Goal: Transaction & Acquisition: Obtain resource

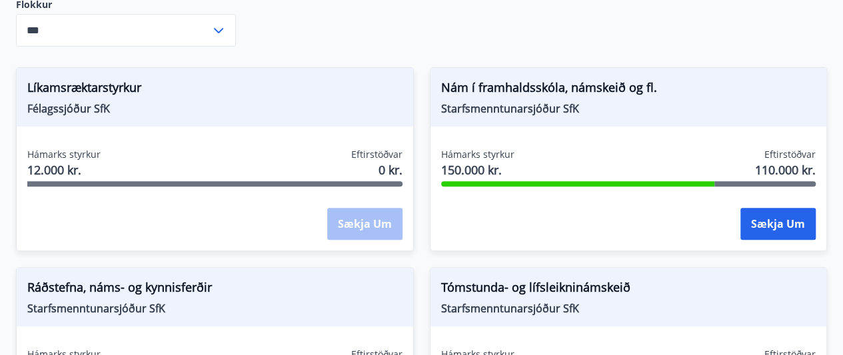
scroll to position [438, 0]
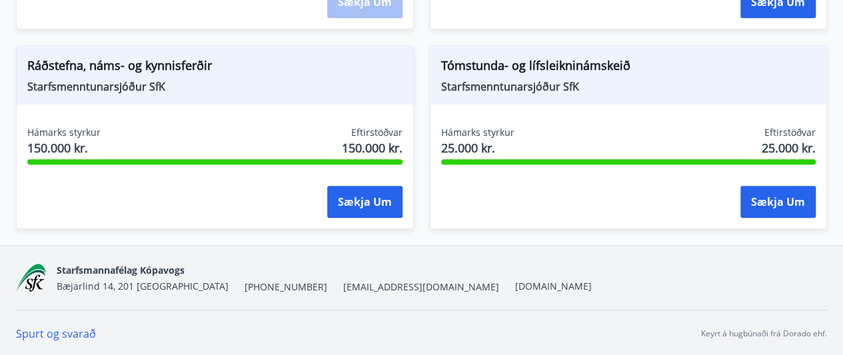
click at [71, 326] on link "Spurt og svarað" at bounding box center [56, 333] width 80 height 15
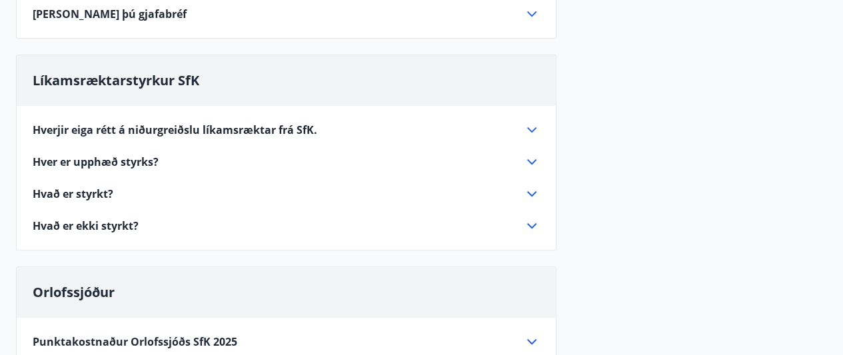
scroll to position [261, 0]
click at [116, 127] on span "Hverjir eiga rétt á niðurgreiðslu líkamsræktar frá SfK." at bounding box center [175, 130] width 284 height 15
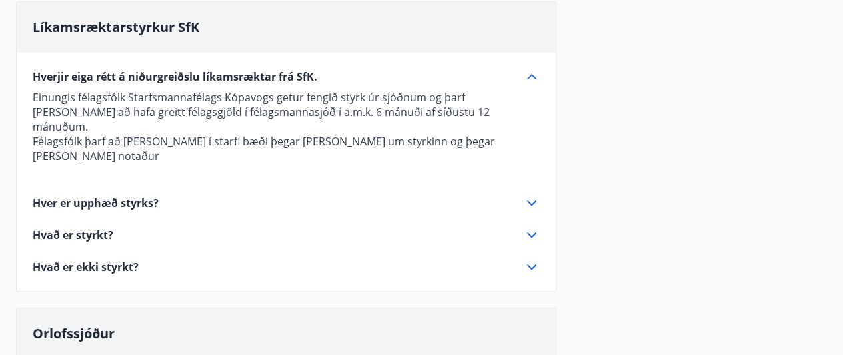
scroll to position [316, 0]
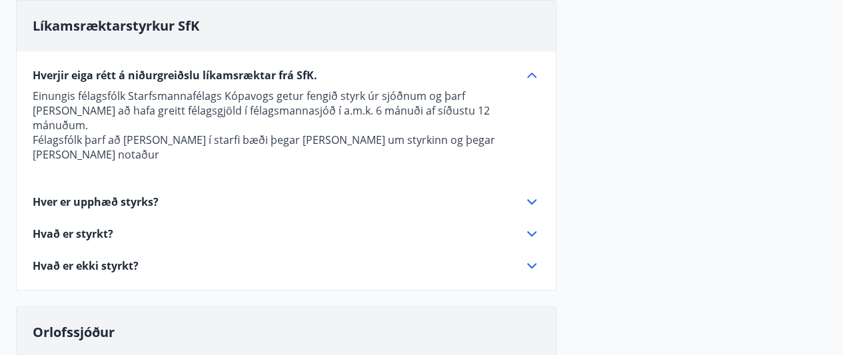
click at [534, 258] on icon at bounding box center [532, 266] width 16 height 16
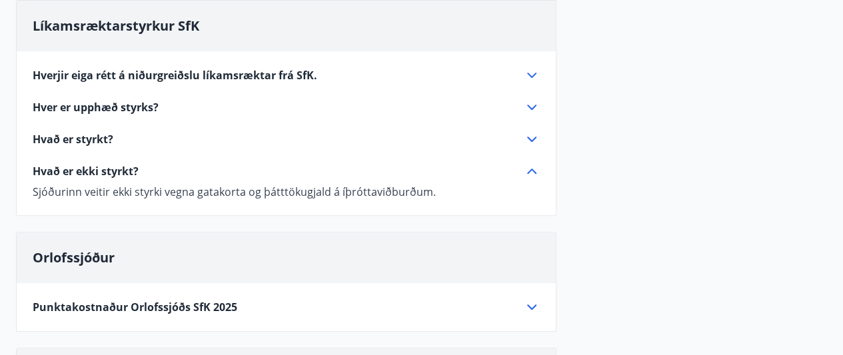
click at [530, 137] on icon at bounding box center [532, 139] width 16 height 16
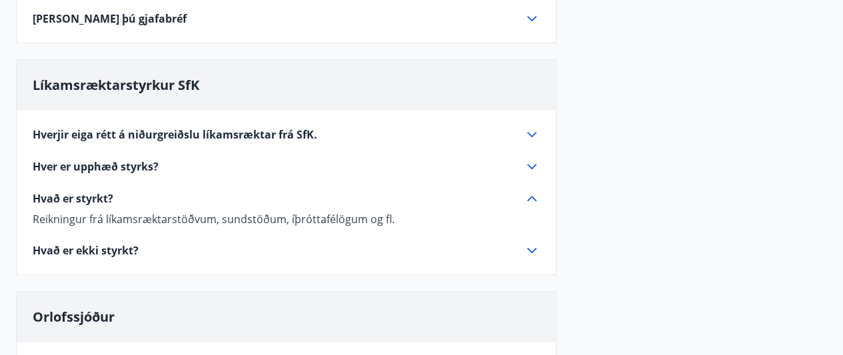
scroll to position [0, 0]
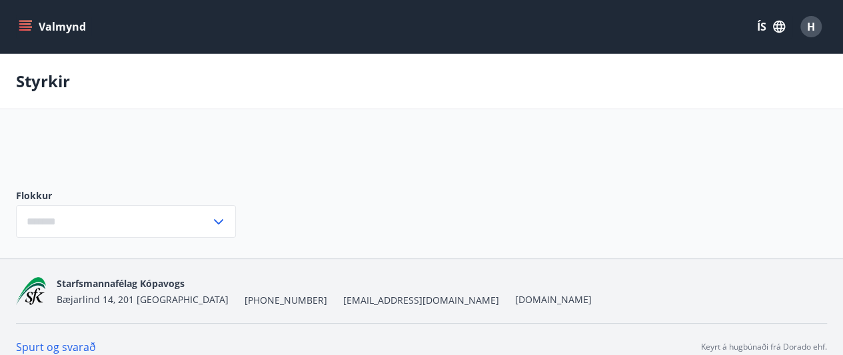
scroll to position [14, 0]
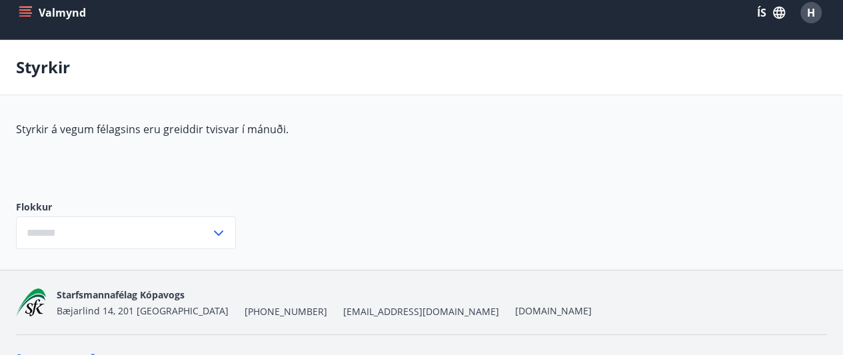
type input "***"
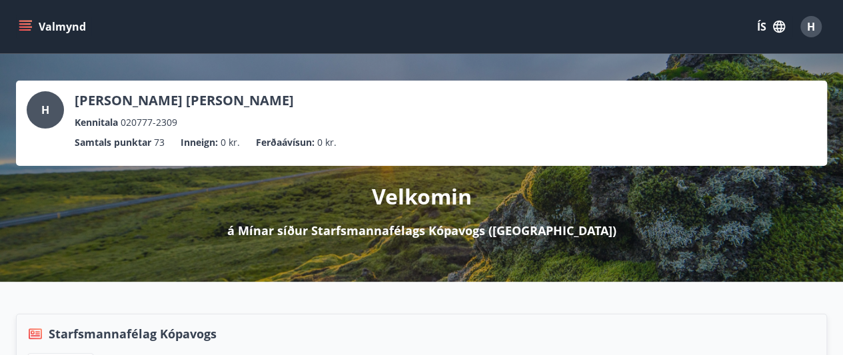
click at [19, 32] on icon "menu" at bounding box center [25, 26] width 13 height 13
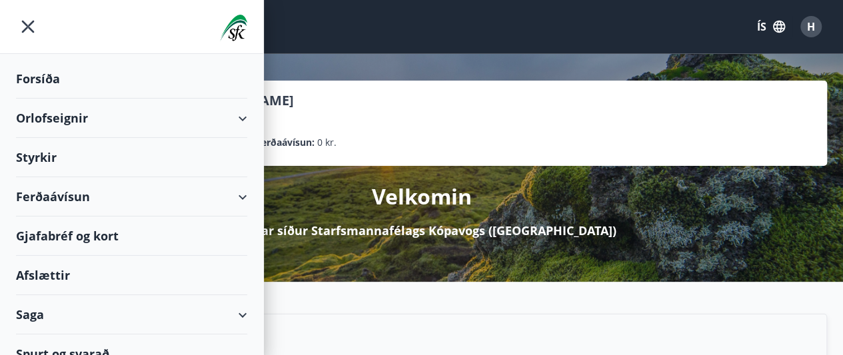
scroll to position [16, 0]
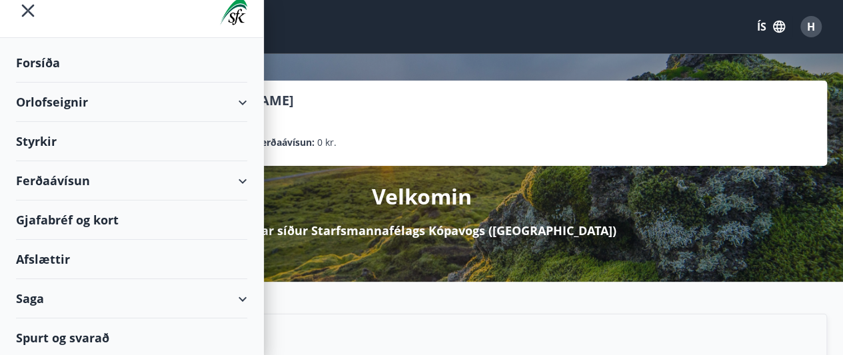
click at [233, 298] on div "Saga" at bounding box center [131, 298] width 231 height 39
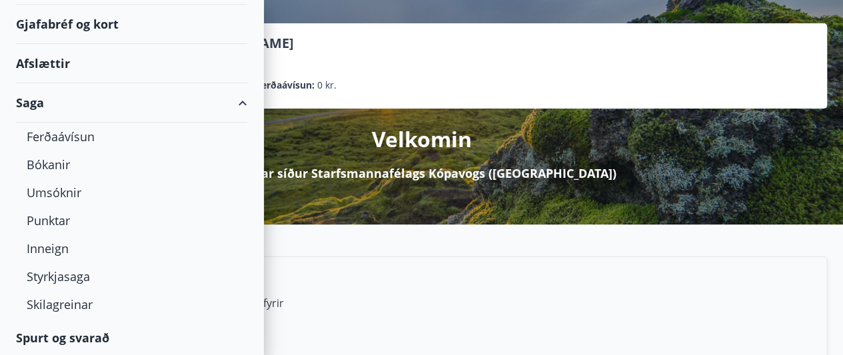
scroll to position [59, 0]
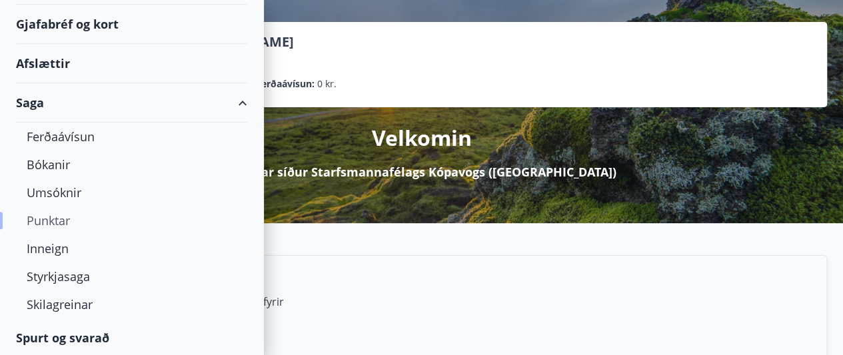
click at [43, 219] on div "Punktar" at bounding box center [132, 221] width 210 height 28
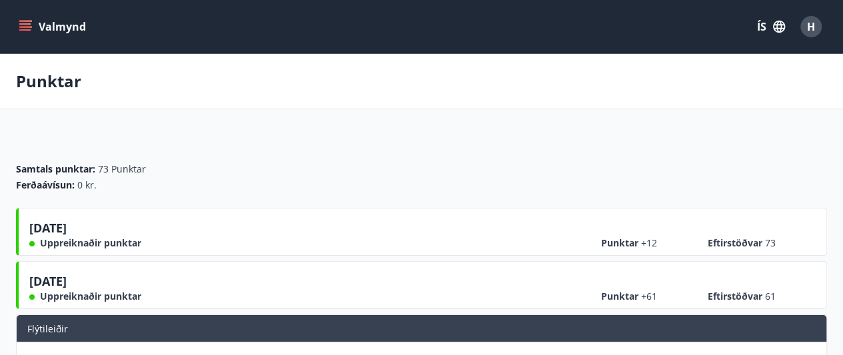
click at [27, 24] on icon "menu" at bounding box center [25, 23] width 12 height 1
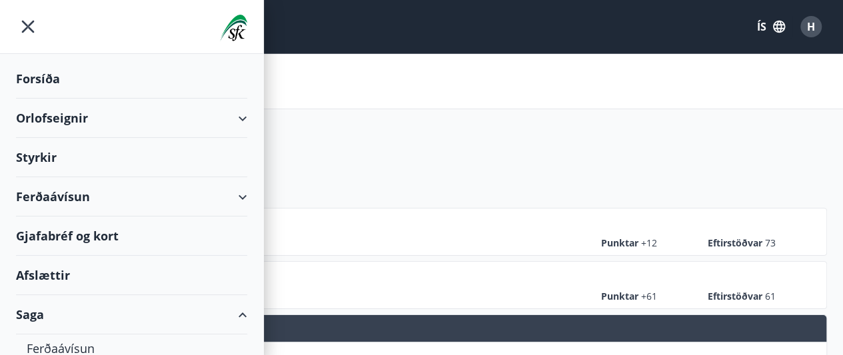
click at [47, 99] on div "Styrkir" at bounding box center [131, 78] width 231 height 39
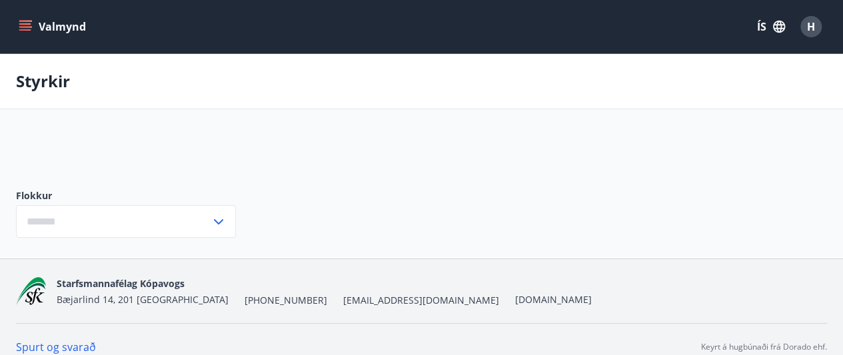
type input "***"
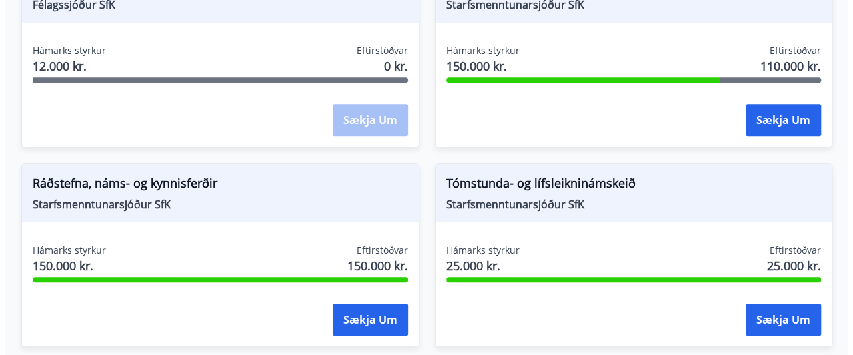
scroll to position [322, 0]
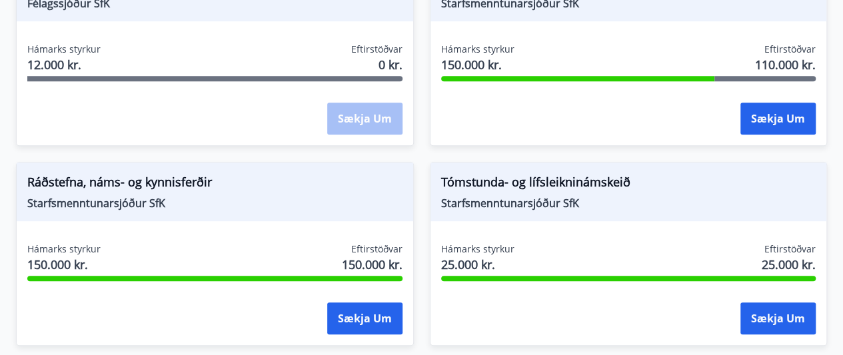
click at [684, 314] on div "Sækja um" at bounding box center [628, 318] width 375 height 33
click at [778, 321] on button "Sækja um" at bounding box center [777, 318] width 75 height 32
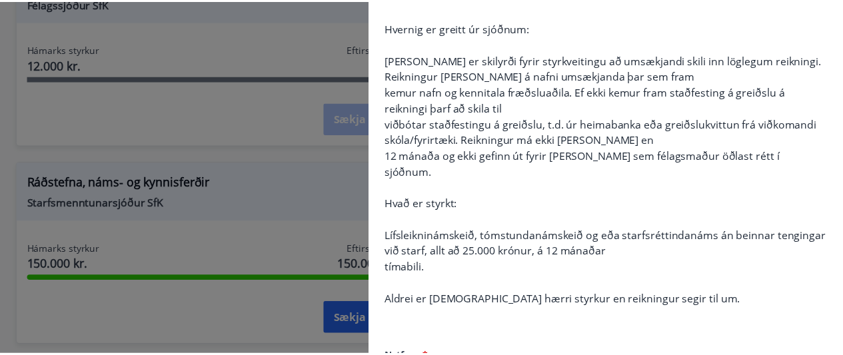
scroll to position [0, 0]
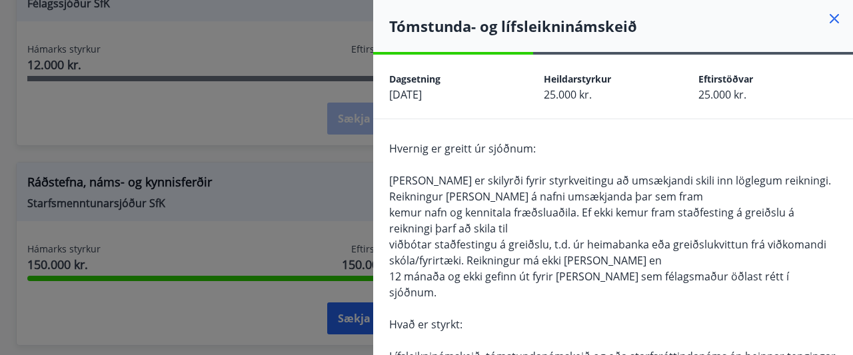
click at [829, 22] on icon at bounding box center [833, 18] width 9 height 9
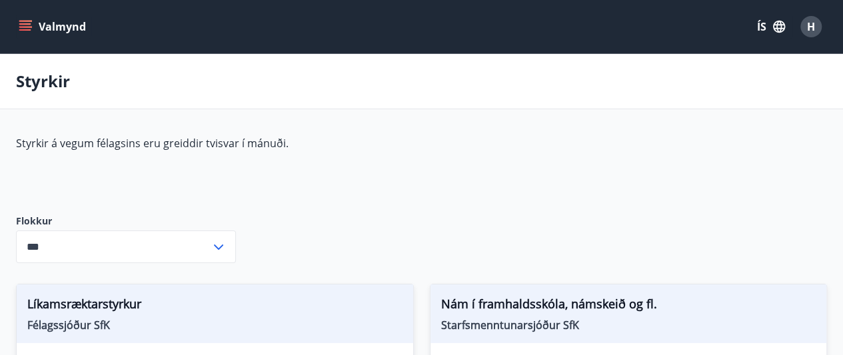
click at [24, 24] on icon "menu" at bounding box center [25, 23] width 12 height 1
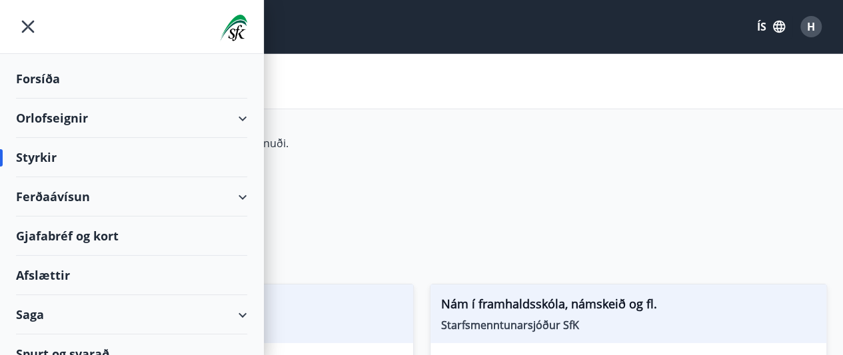
scroll to position [16, 0]
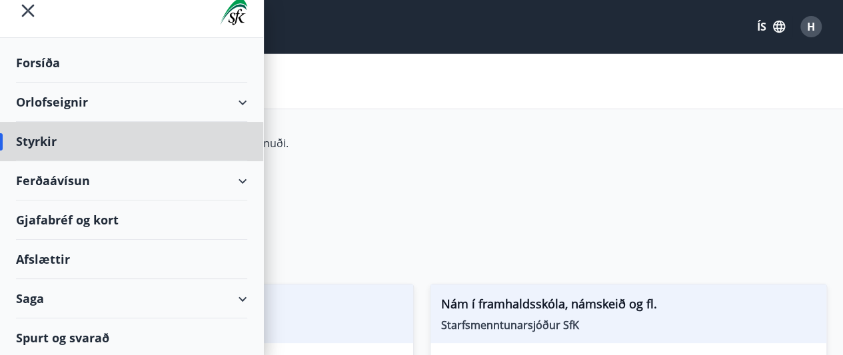
click at [47, 60] on div "Forsíða" at bounding box center [131, 62] width 231 height 39
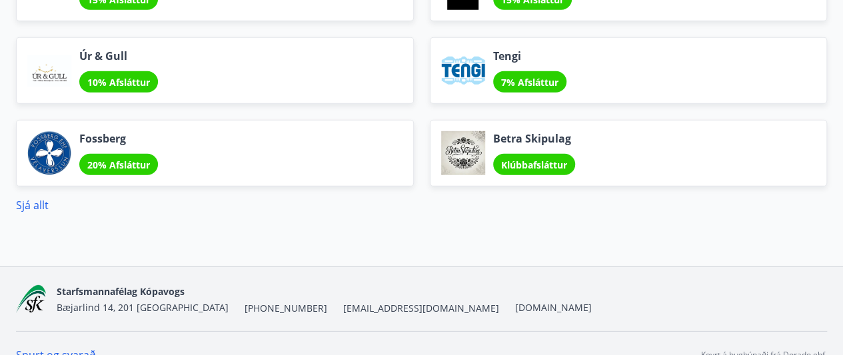
scroll to position [1865, 0]
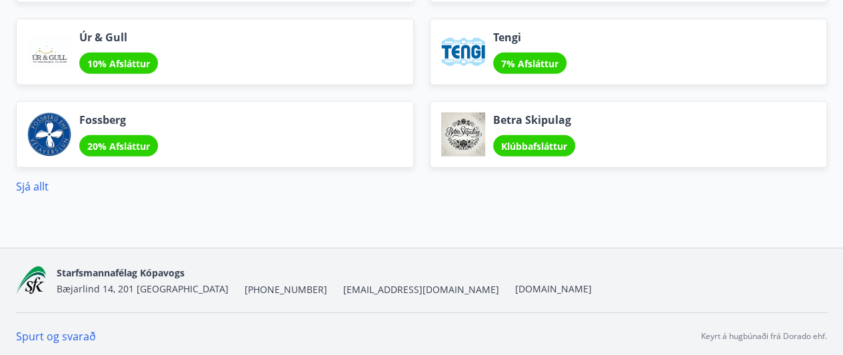
click at [343, 283] on span "[EMAIL_ADDRESS][DOMAIN_NAME]" at bounding box center [421, 289] width 156 height 13
drag, startPoint x: 336, startPoint y: 284, endPoint x: 282, endPoint y: 280, distance: 54.1
click at [282, 280] on div "Starfsmannafélag Kópavogs [STREET_ADDRESS] [PHONE_NUMBER] [EMAIL_ADDRESS][DOMAI…" at bounding box center [324, 280] width 535 height 32
copy span "[EMAIL_ADDRESS][DOMAIN_NAME]"
